Goal: Task Accomplishment & Management: Manage account settings

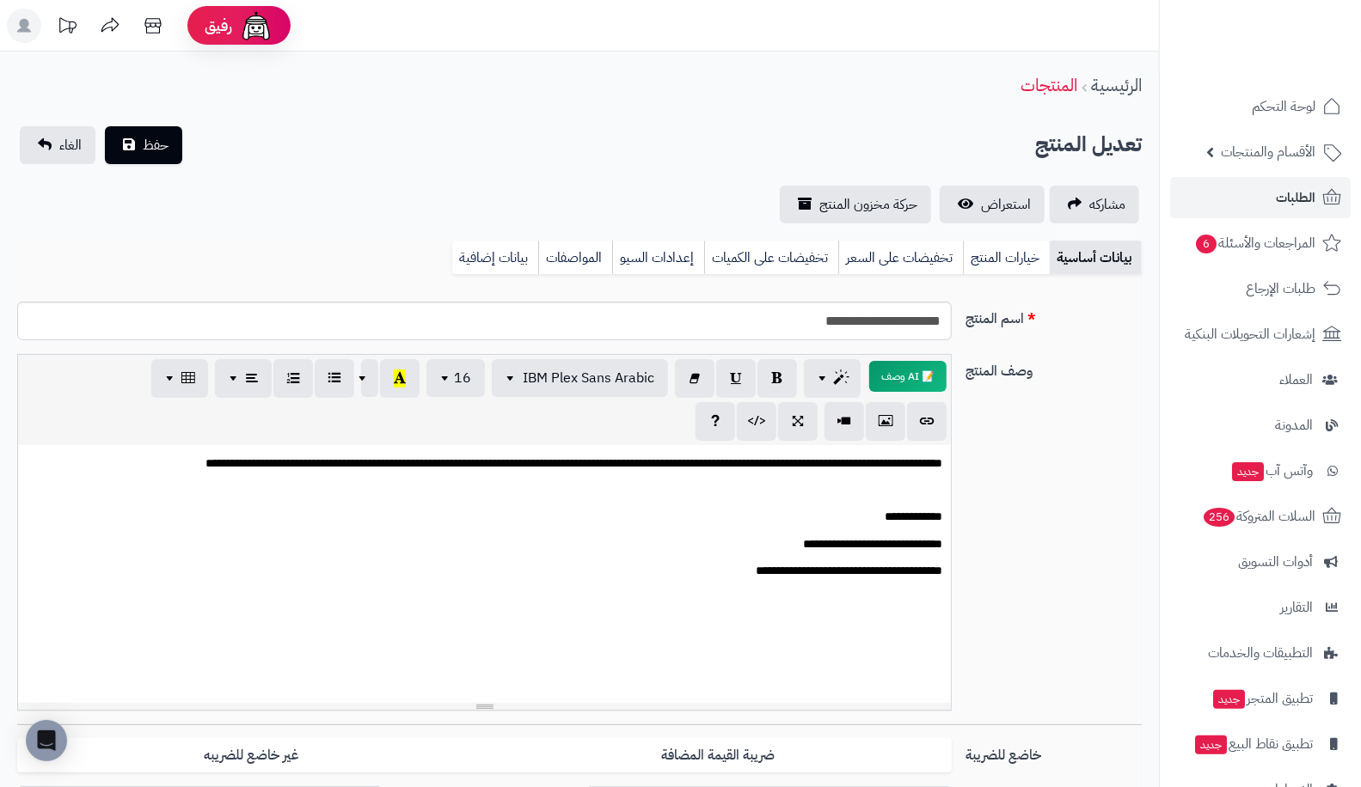
scroll to position [439, 0]
click at [1262, 185] on link "الطلبات" at bounding box center [1260, 197] width 180 height 41
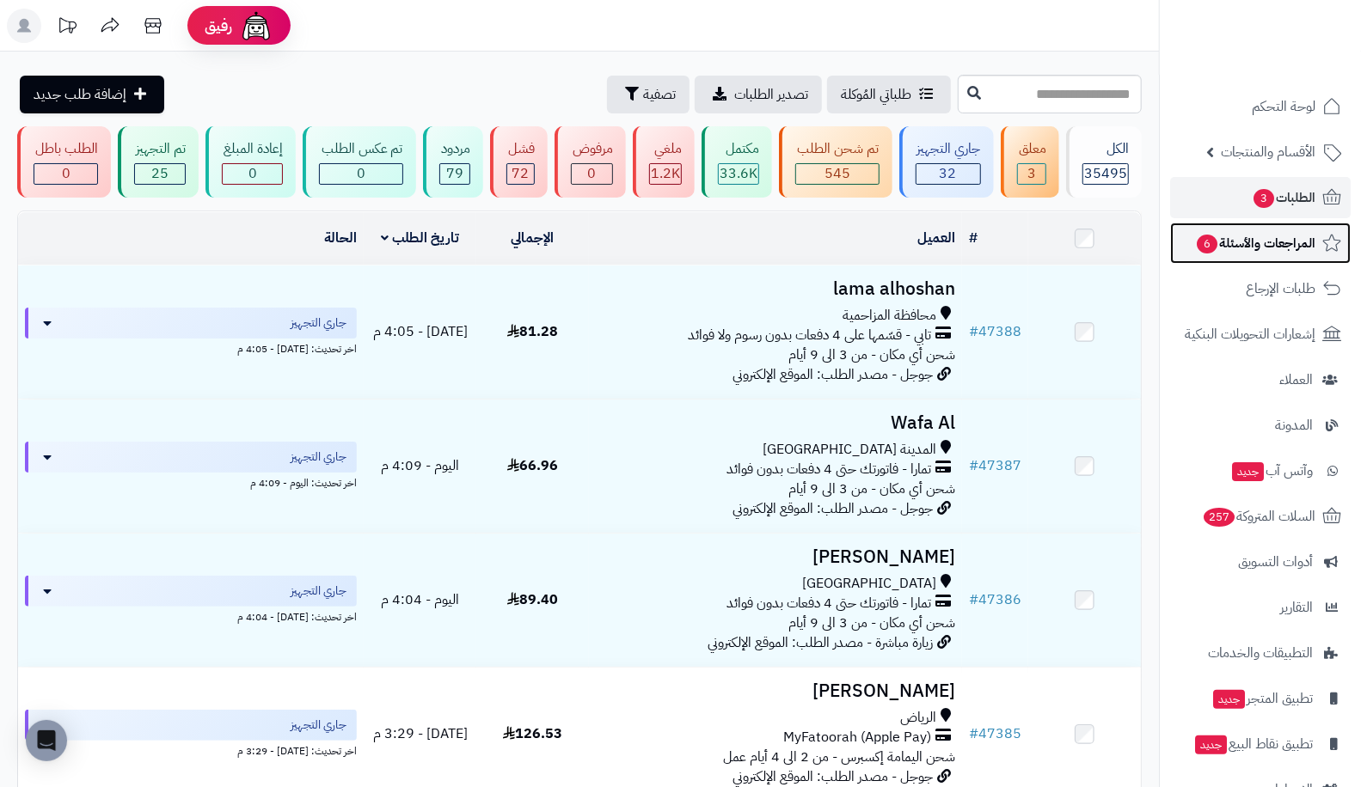
click at [1246, 242] on span "المراجعات والأسئلة 6" at bounding box center [1255, 243] width 120 height 24
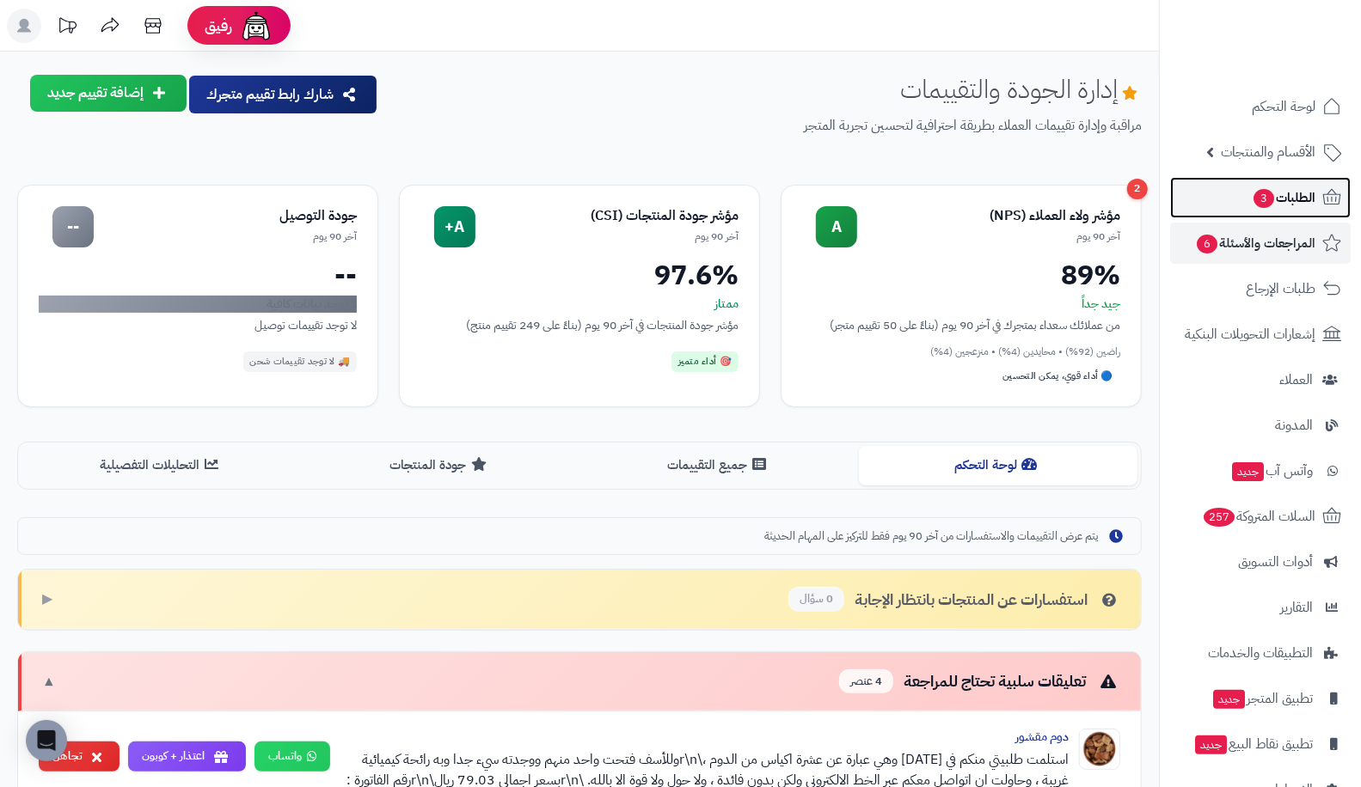
click at [1253, 207] on span "الطلبات 3" at bounding box center [1283, 198] width 64 height 24
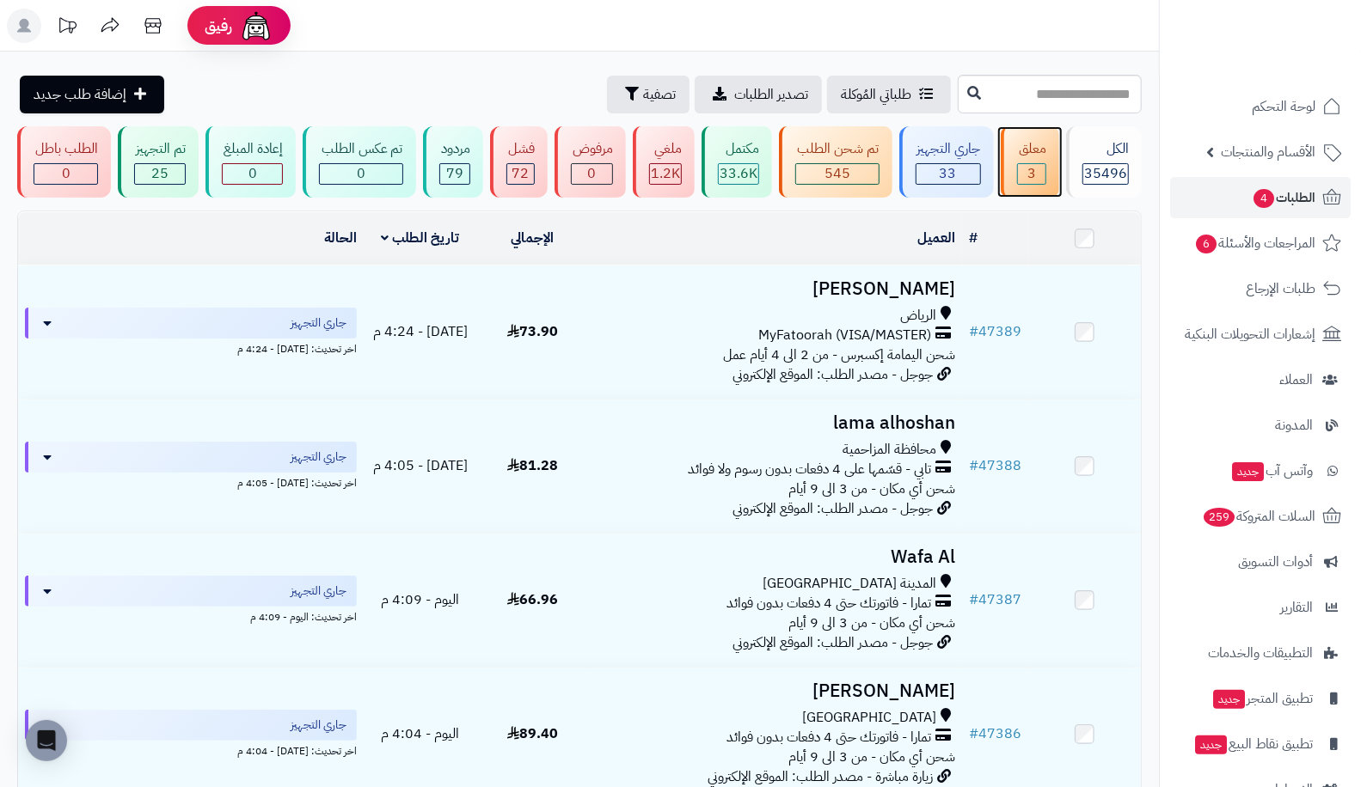
click at [1016, 166] on div "معلق 3" at bounding box center [1029, 161] width 58 height 71
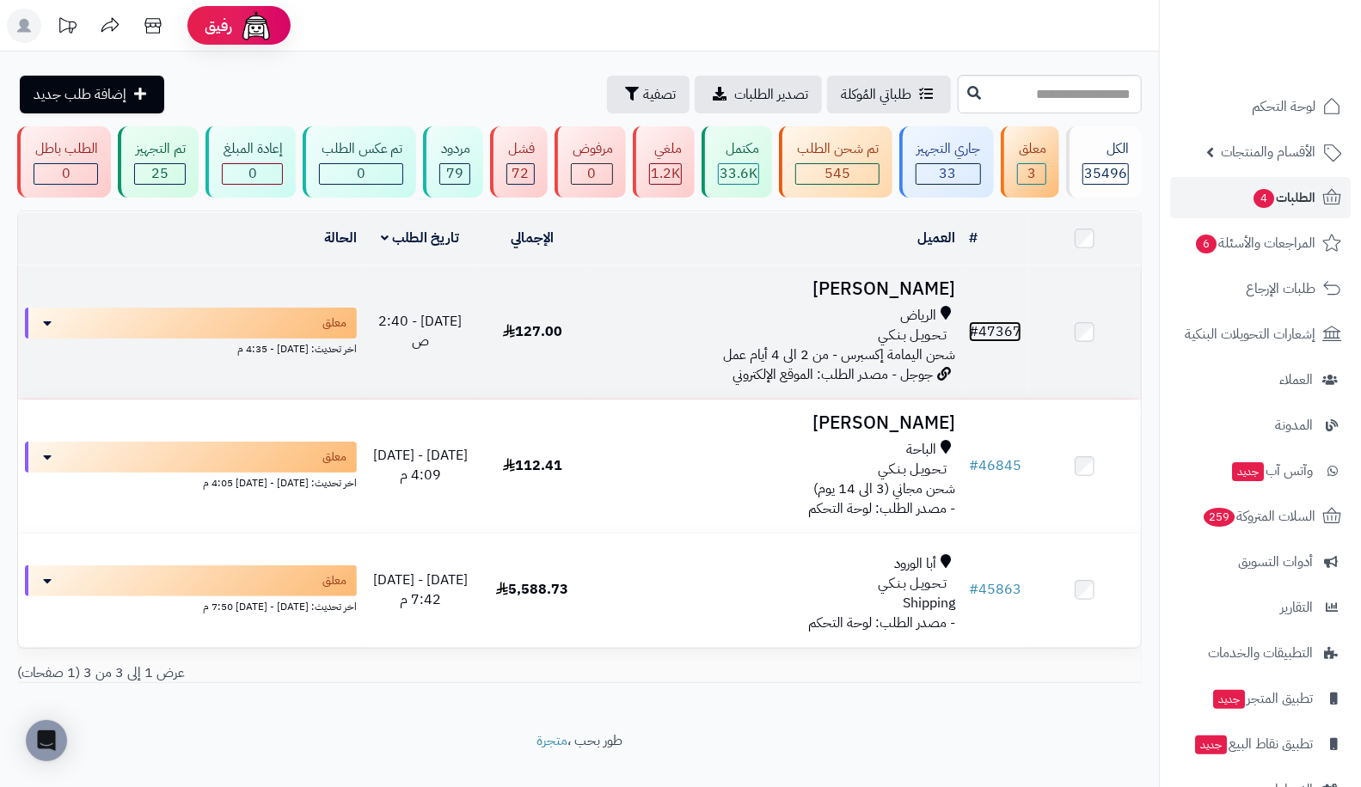
click at [1002, 321] on link "# 47367" at bounding box center [995, 331] width 52 height 21
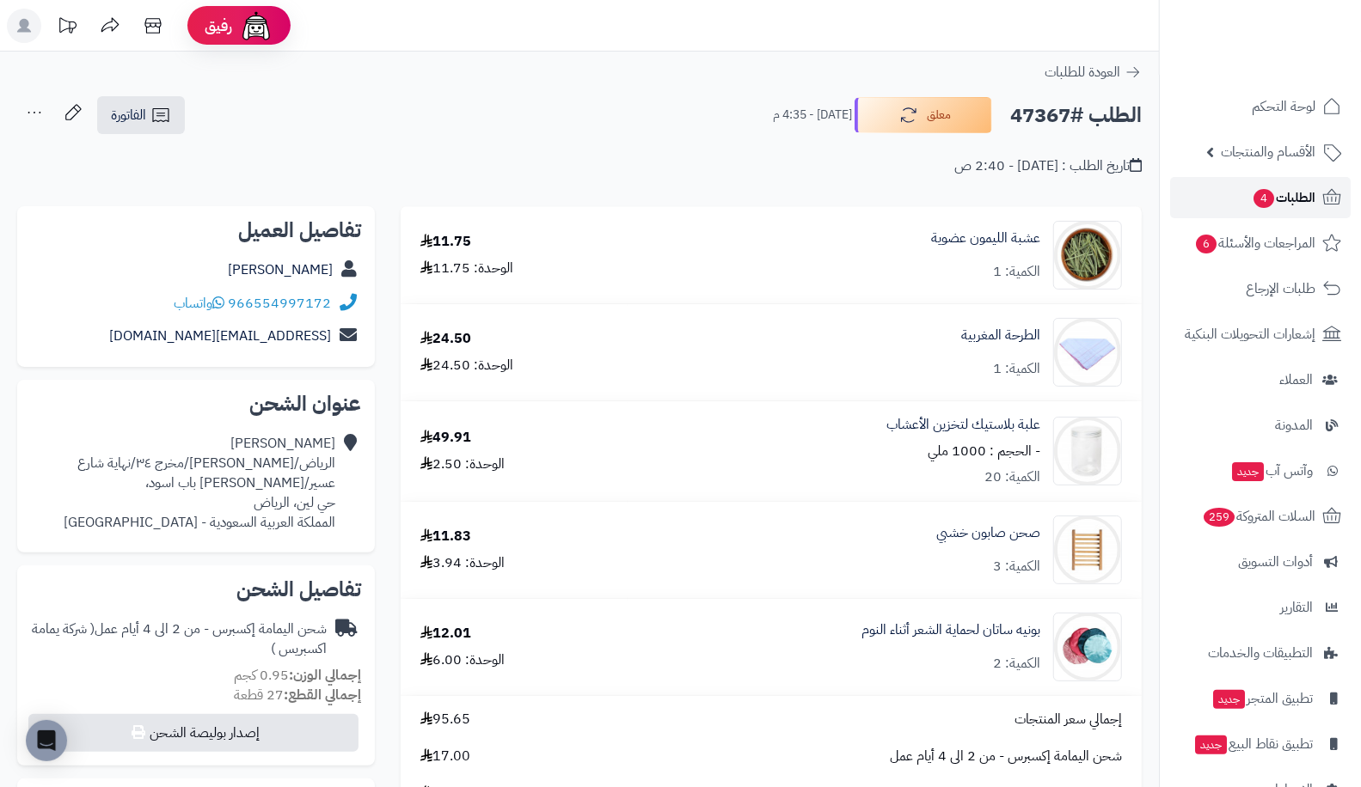
click at [1256, 193] on span "4" at bounding box center [1263, 198] width 21 height 19
